Goal: Task Accomplishment & Management: Manage account settings

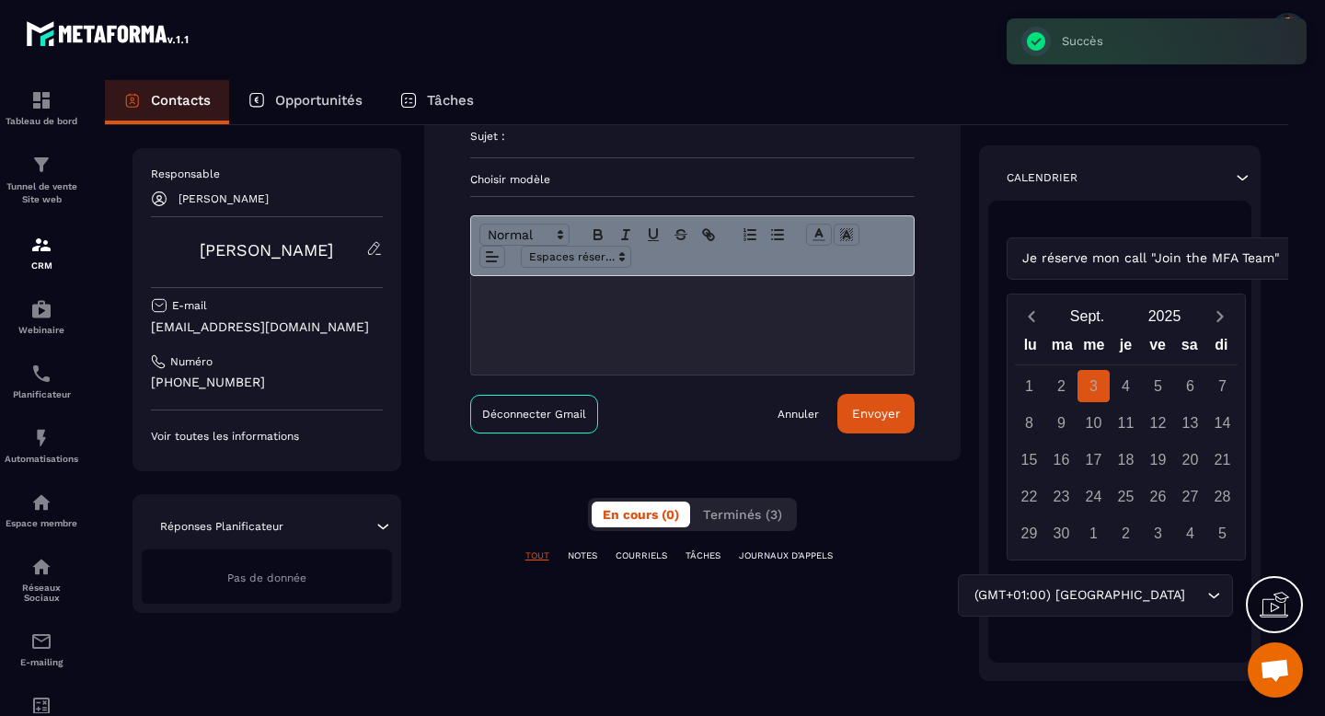
scroll to position [275, 0]
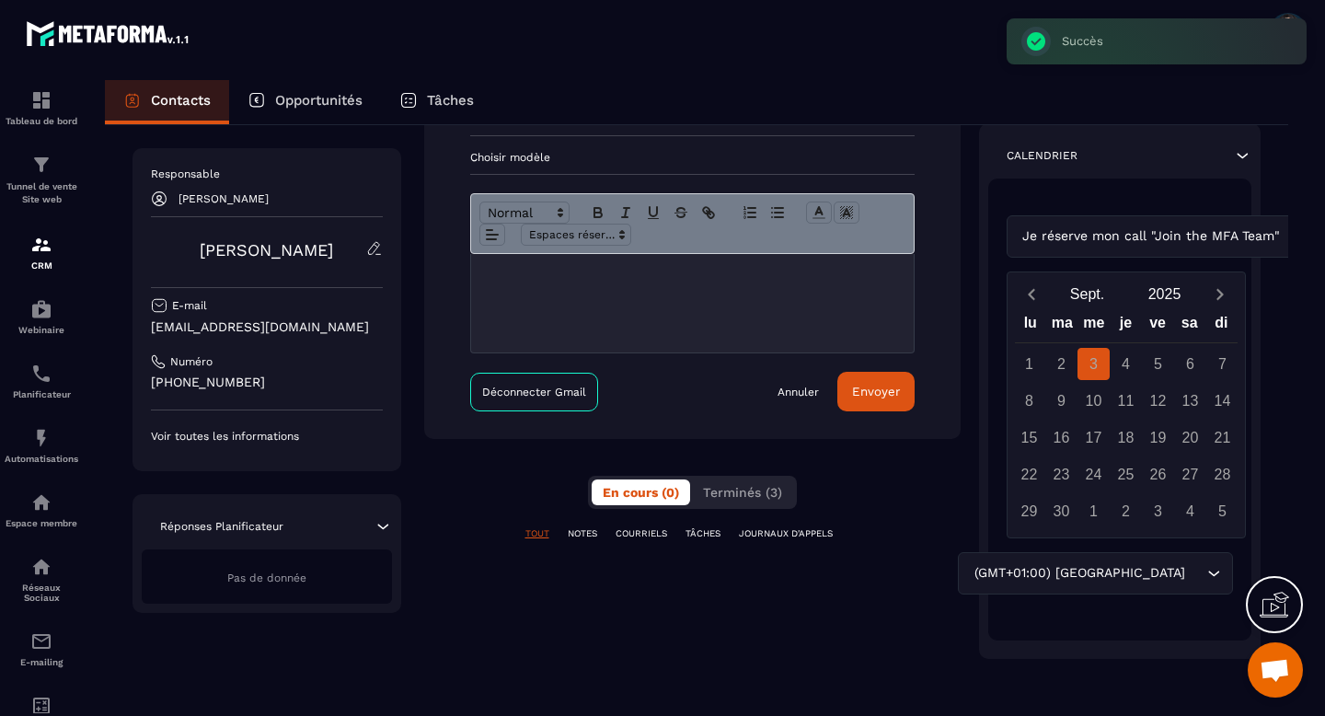
click at [782, 506] on div "En cours (0) Terminés (3)" at bounding box center [692, 492] width 209 height 33
click at [754, 500] on span "Terminés (3)" at bounding box center [742, 492] width 79 height 15
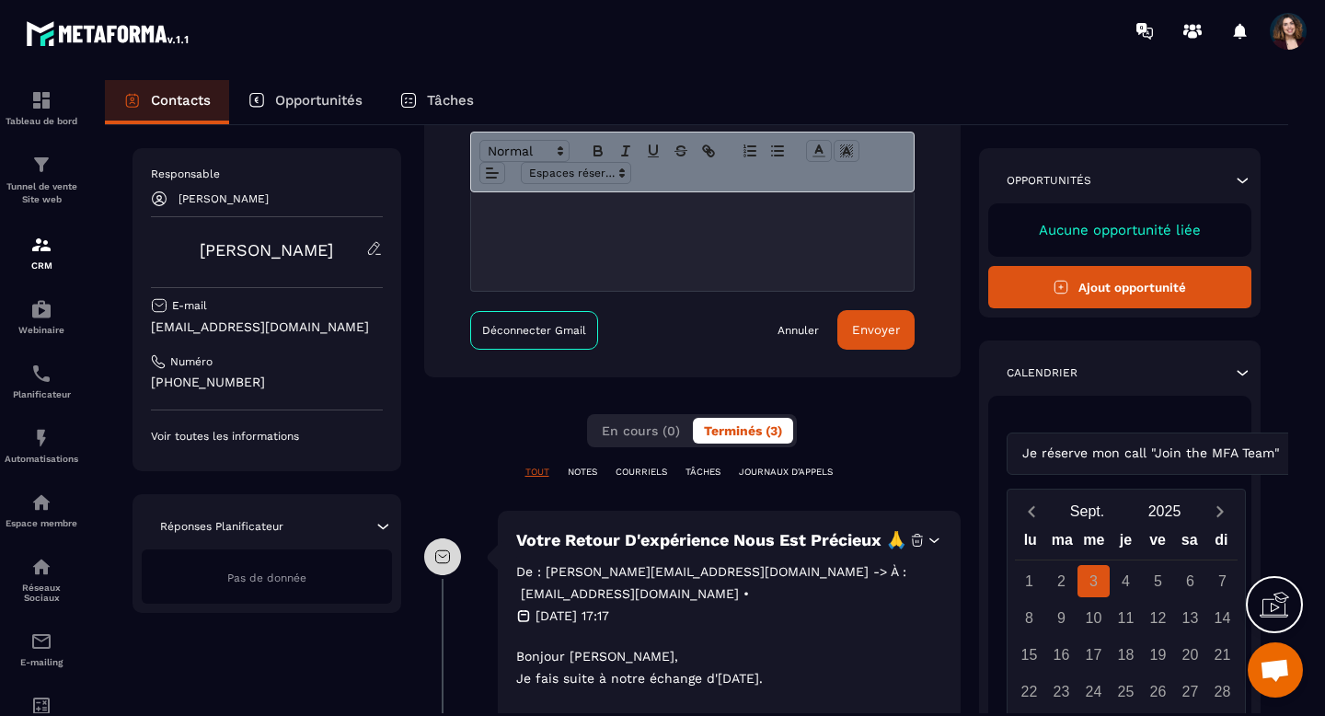
scroll to position [389, 0]
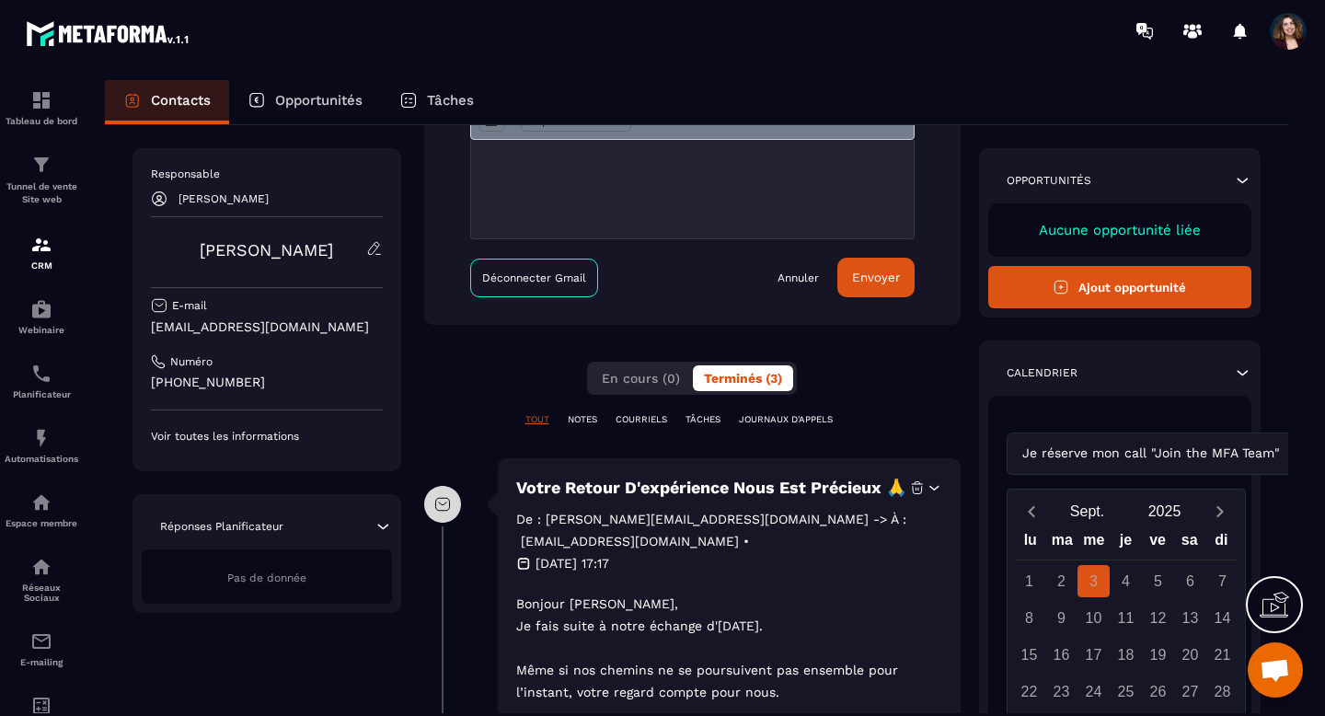
click at [1282, 32] on span at bounding box center [1288, 31] width 37 height 37
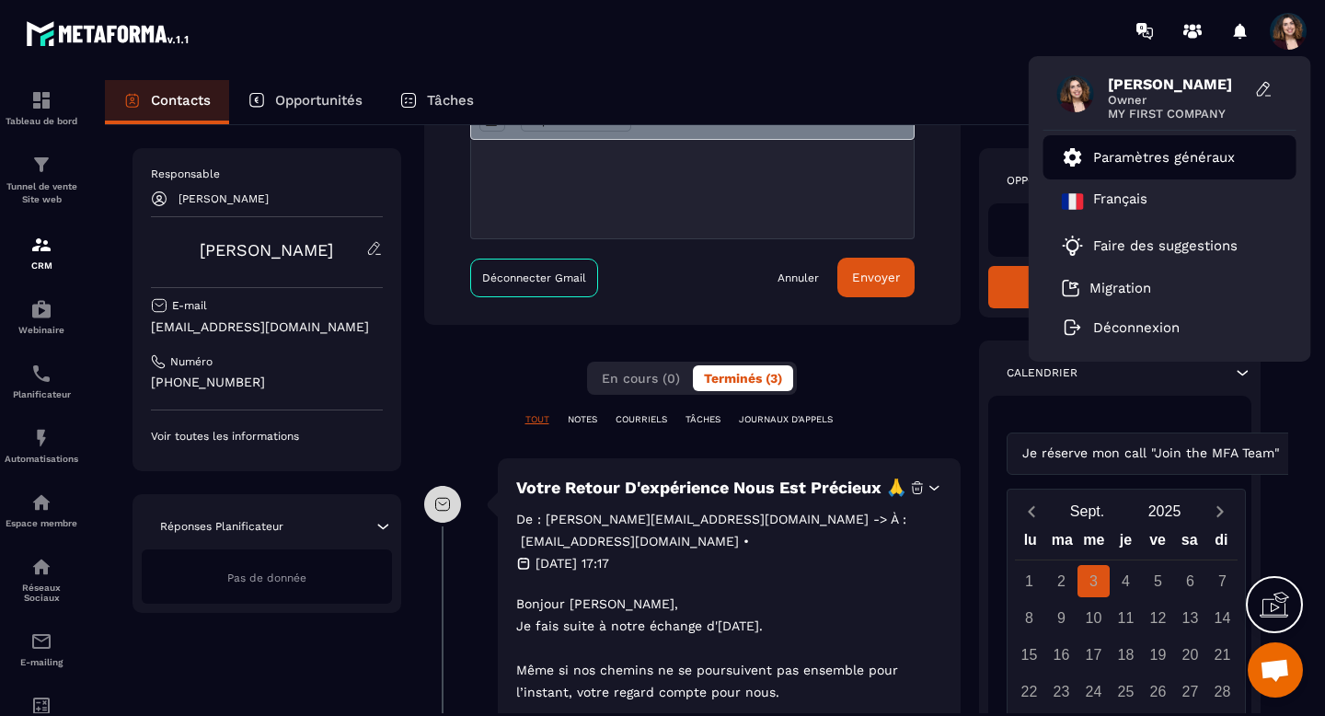
click at [1186, 153] on p "Paramètres généraux" at bounding box center [1164, 157] width 142 height 17
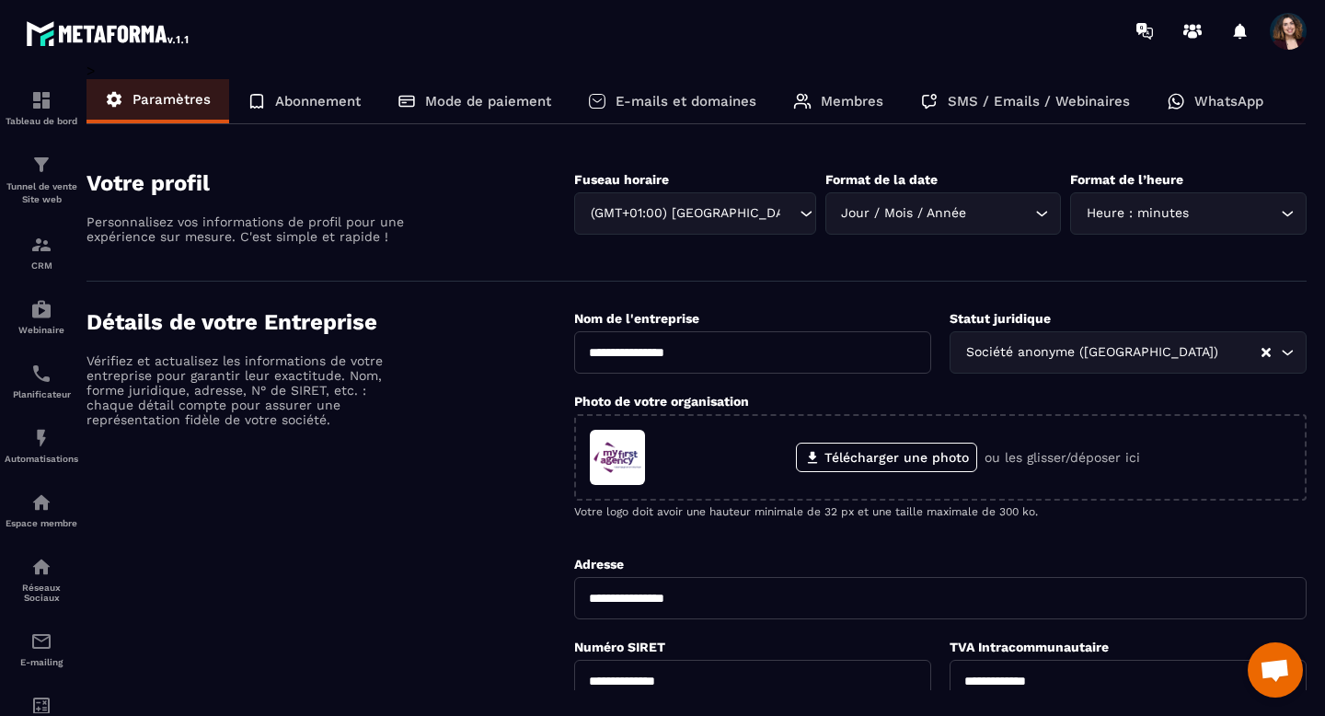
click at [847, 102] on p "Membres" at bounding box center [852, 101] width 63 height 17
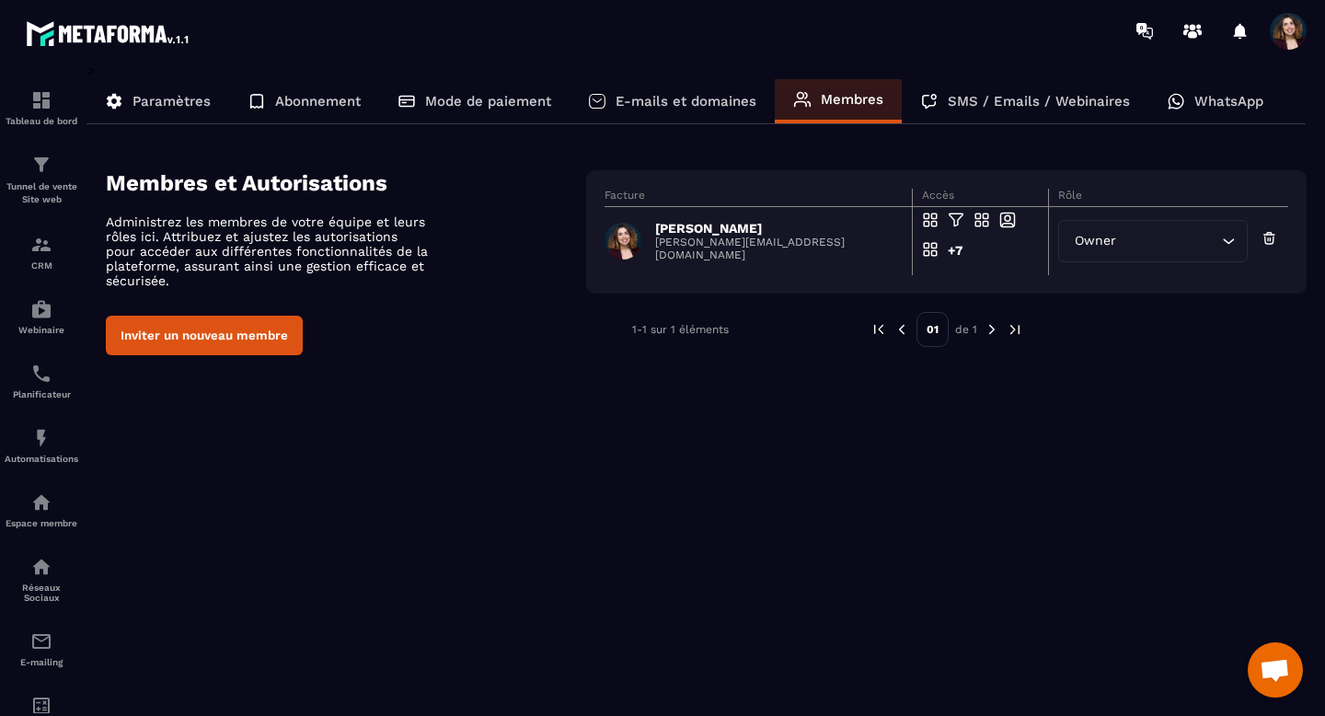
click at [1228, 239] on icon "Search for option" at bounding box center [1228, 241] width 18 height 18
click at [1228, 246] on icon "Search for option" at bounding box center [1228, 241] width 18 height 18
click at [663, 232] on p "[PERSON_NAME]" at bounding box center [778, 228] width 246 height 15
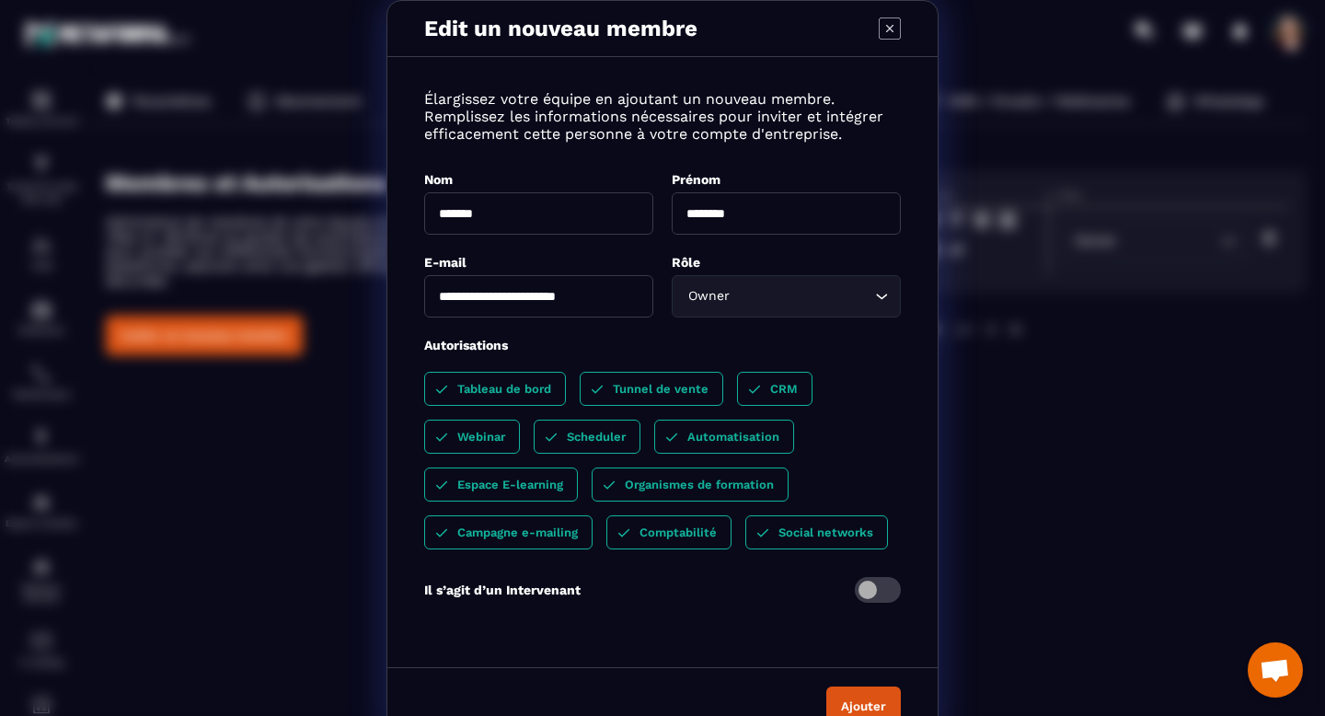
click at [882, 300] on icon "Search for option" at bounding box center [881, 296] width 18 height 18
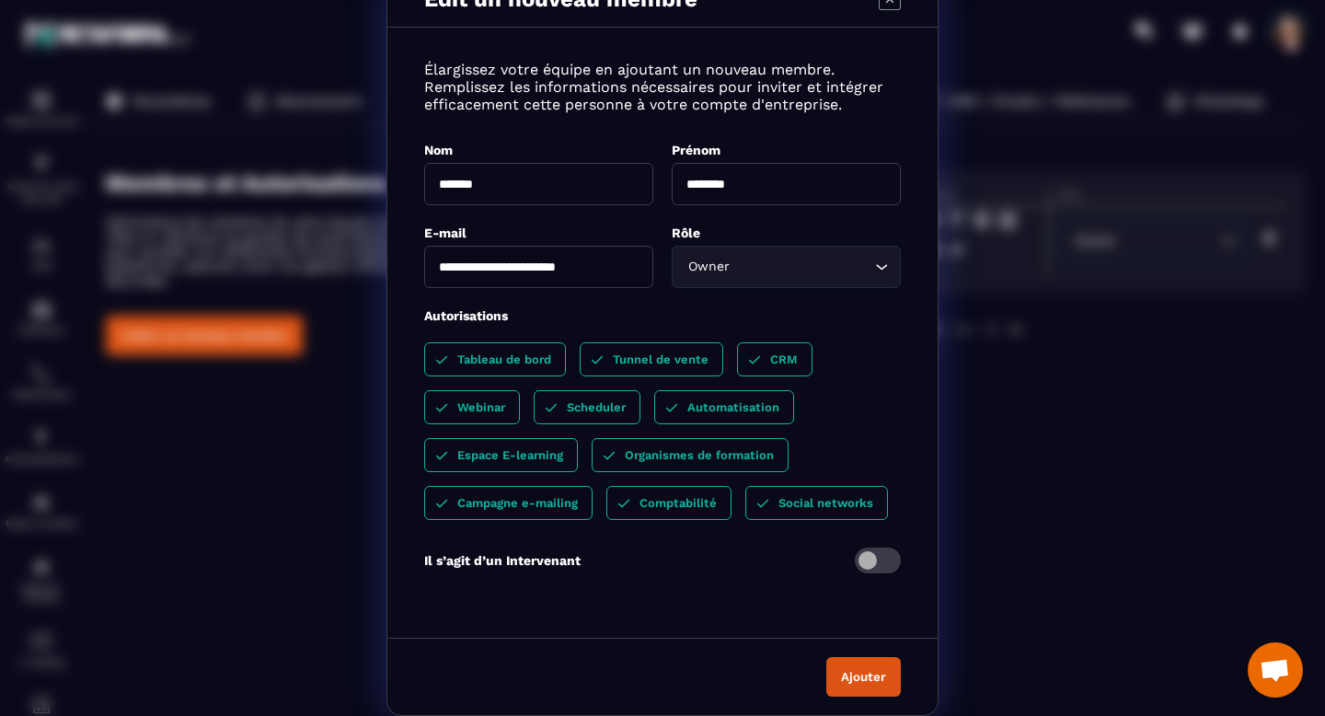
click at [884, 559] on span "Modal window" at bounding box center [878, 561] width 46 height 26
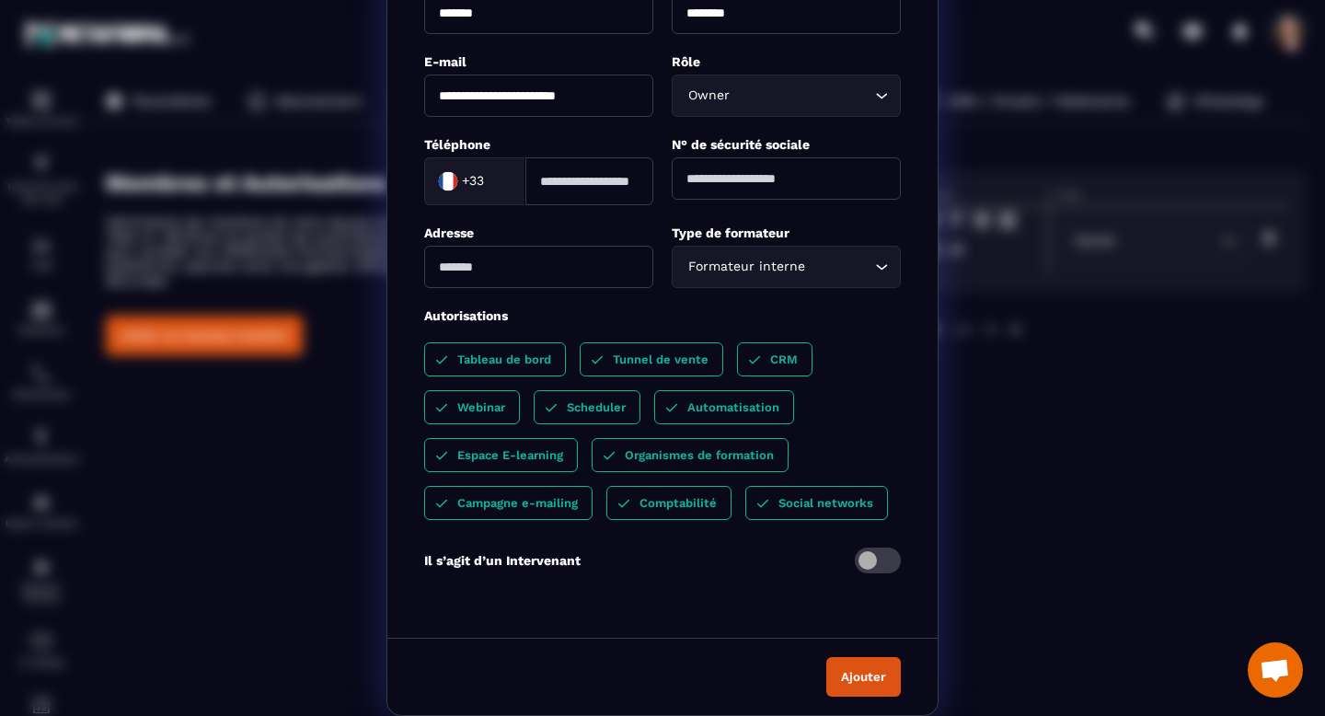
click at [869, 559] on span "Modal window" at bounding box center [878, 561] width 46 height 26
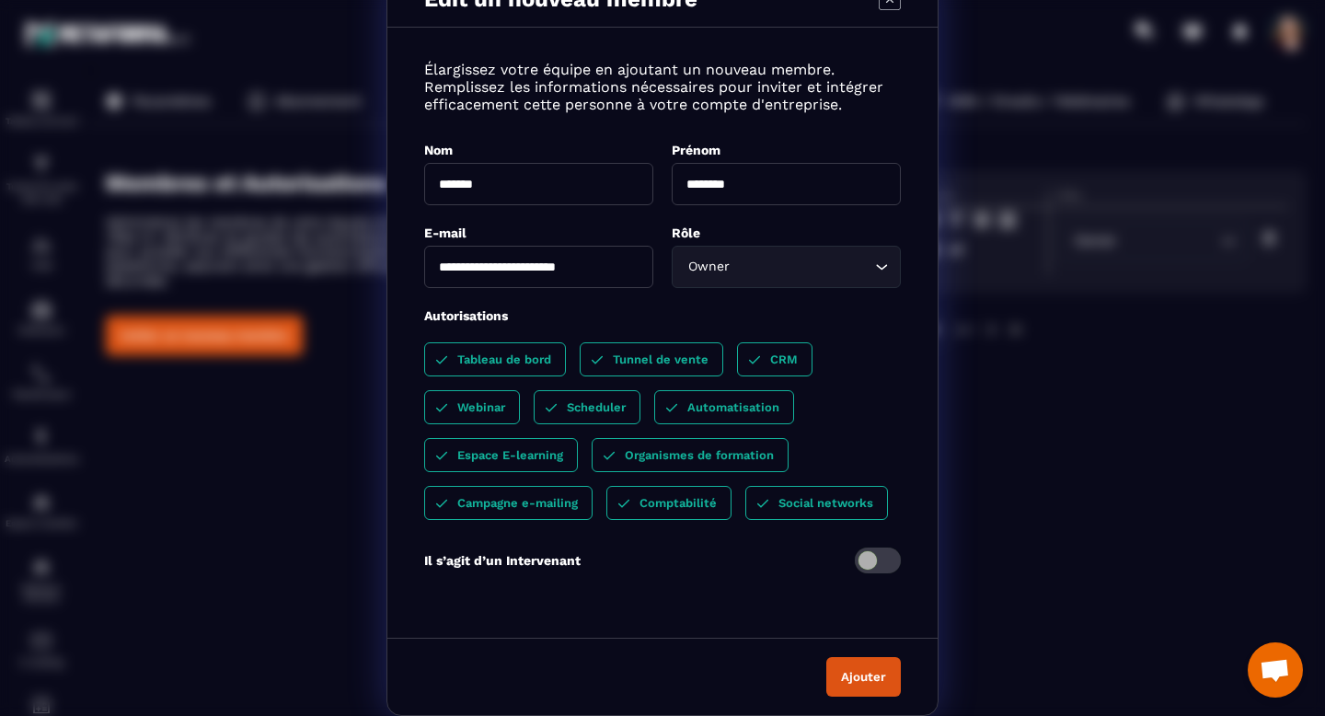
scroll to position [0, 0]
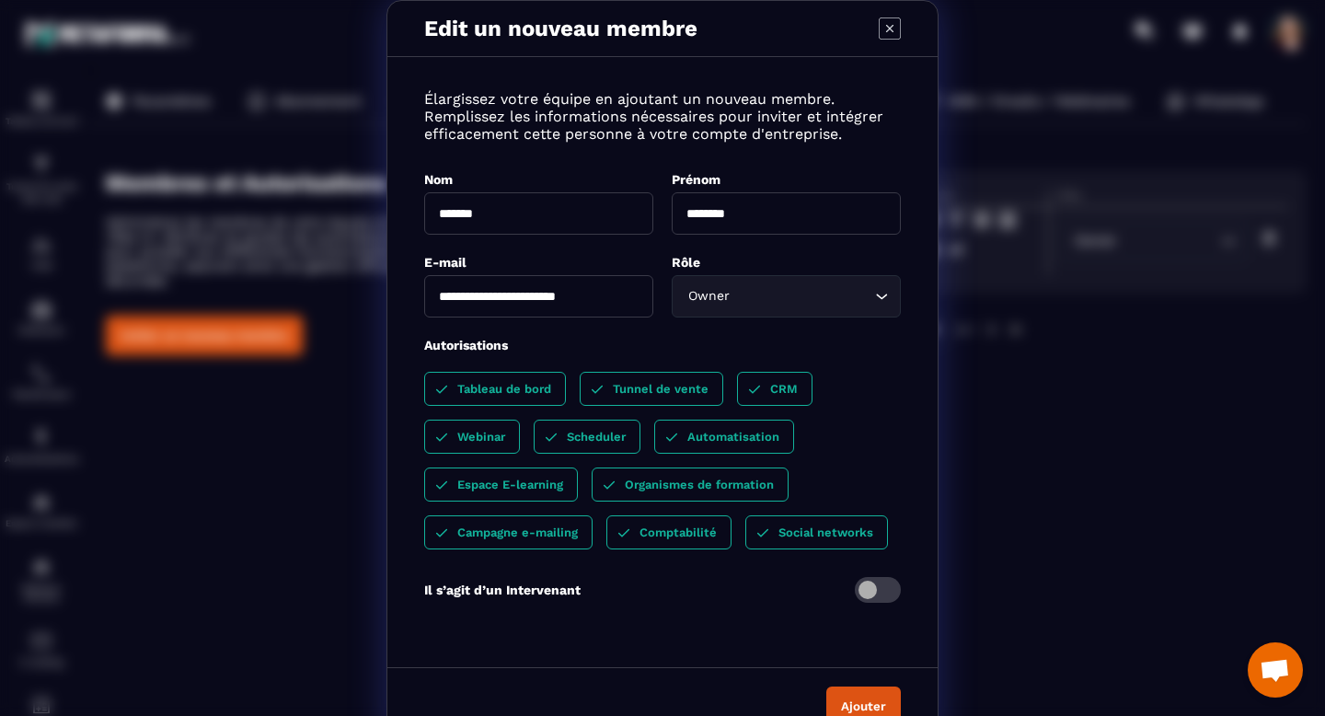
click at [850, 700] on button "Ajouter" at bounding box center [863, 706] width 75 height 40
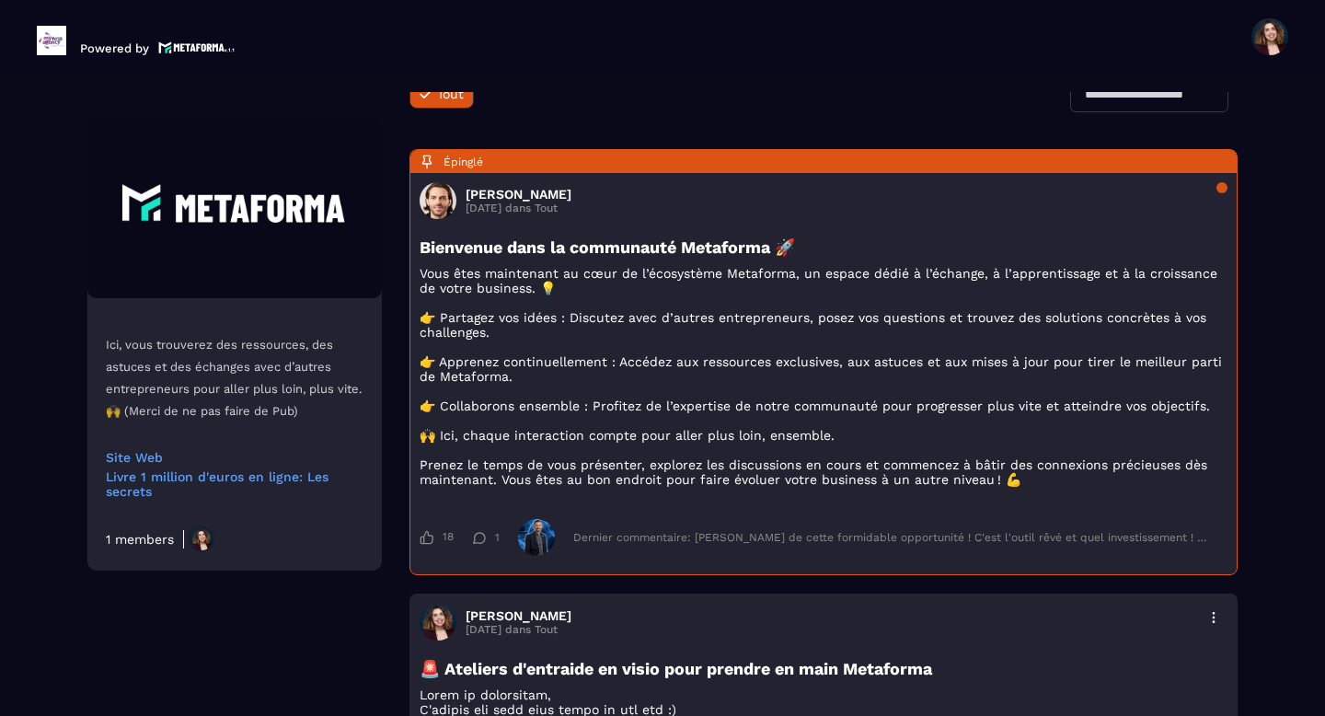
scroll to position [119, 0]
